Goal: Task Accomplishment & Management: Manage account settings

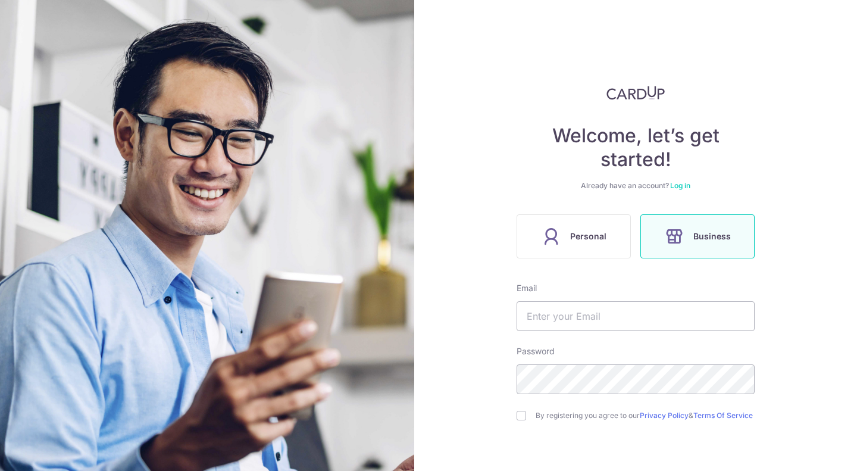
click at [679, 186] on link "Log in" at bounding box center [680, 185] width 20 height 9
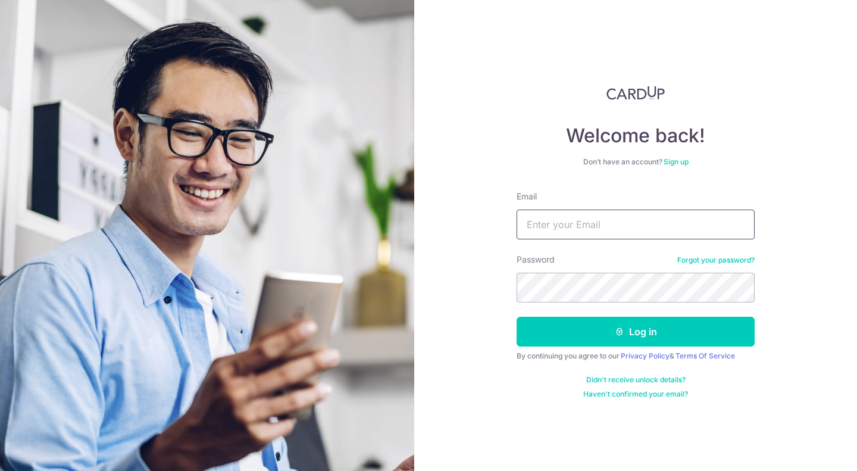
click at [628, 221] on input "Email" at bounding box center [636, 225] width 238 height 30
type input "[EMAIL_ADDRESS][DOMAIN_NAME]"
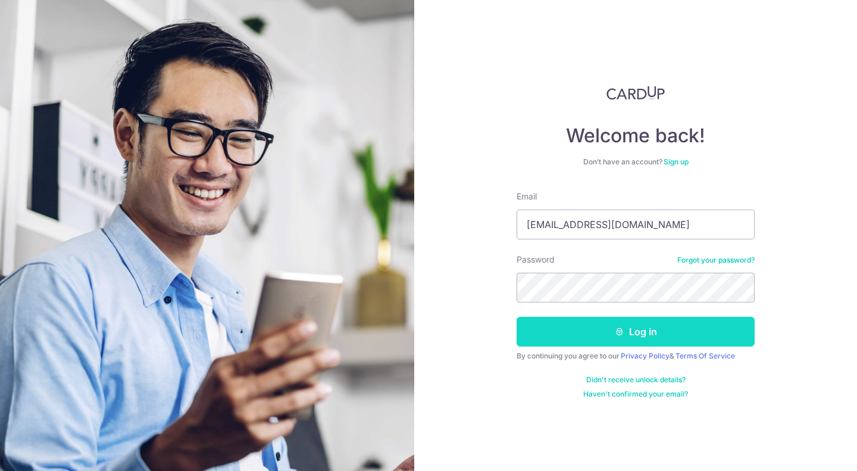
click at [640, 336] on button "Log in" at bounding box center [636, 332] width 238 height 30
